Goal: Find contact information: Find contact information

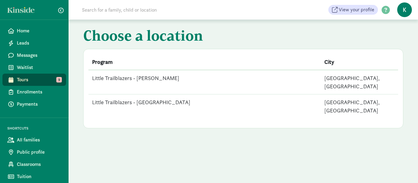
click at [153, 77] on td "Little Trailblazers - [PERSON_NAME]" at bounding box center [205, 82] width 232 height 25
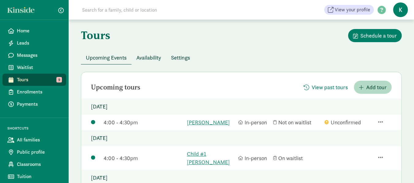
scroll to position [31, 0]
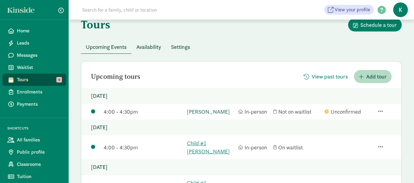
click at [210, 111] on link "[PERSON_NAME]" at bounding box center [211, 112] width 48 height 8
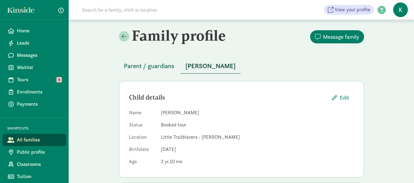
click at [153, 67] on span "Parent / guardians" at bounding box center [149, 66] width 51 height 10
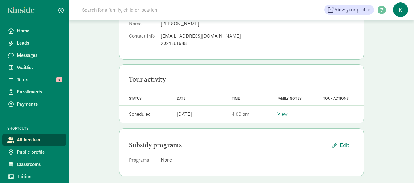
scroll to position [92, 0]
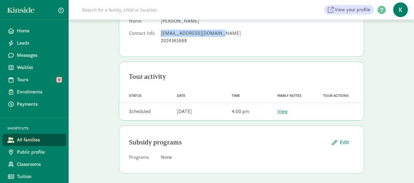
drag, startPoint x: 219, startPoint y: 34, endPoint x: 160, endPoint y: 34, distance: 59.4
click at [160, 34] on dl "Name [PERSON_NAME] Contact Info [EMAIL_ADDRESS][DOMAIN_NAME] 2024361688" at bounding box center [241, 31] width 225 height 29
copy div "[EMAIL_ADDRESS][DOMAIN_NAME]"
